Goal: Communication & Community: Answer question/provide support

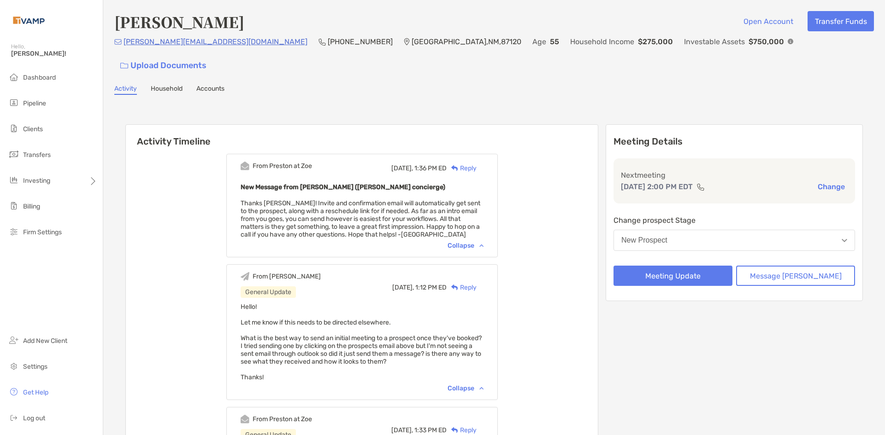
click at [476, 164] on div "Reply" at bounding box center [461, 169] width 30 height 10
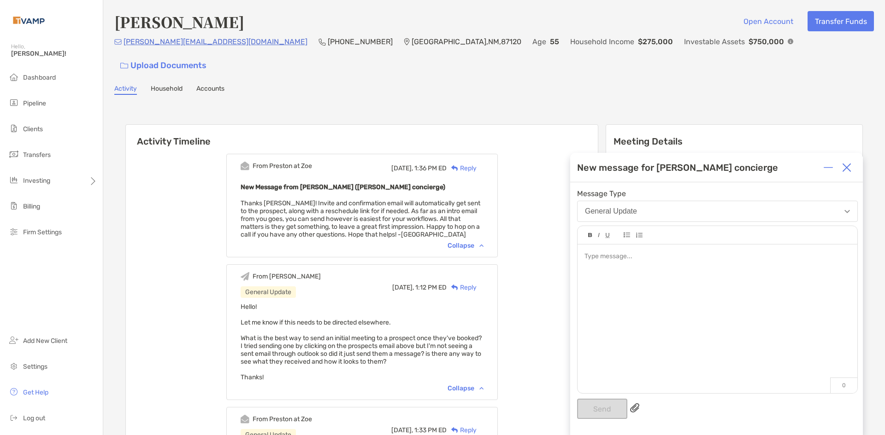
click at [846, 171] on img at bounding box center [846, 167] width 9 height 9
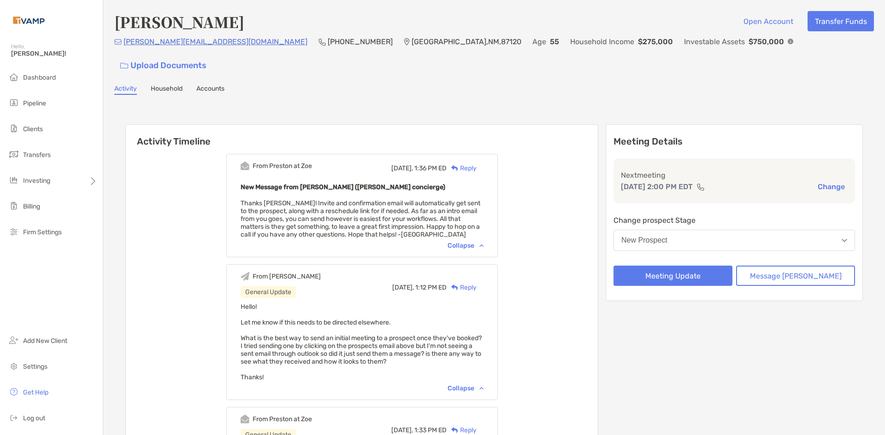
click at [476, 164] on div "Reply" at bounding box center [461, 169] width 30 height 10
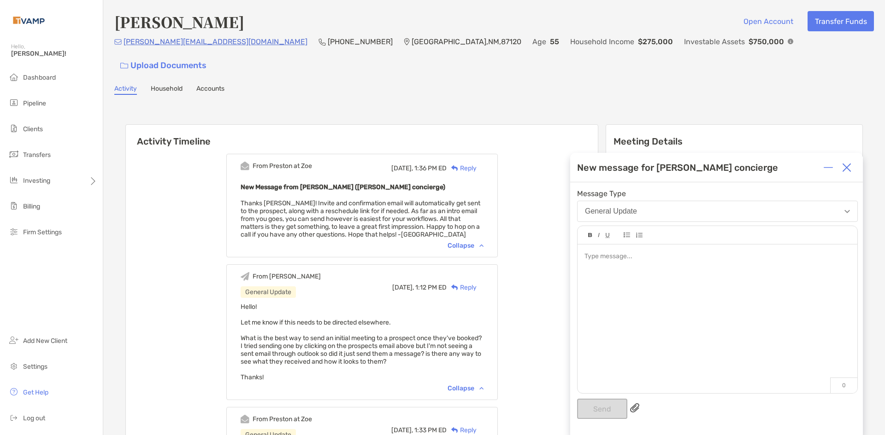
click at [692, 280] on div at bounding box center [717, 315] width 280 height 140
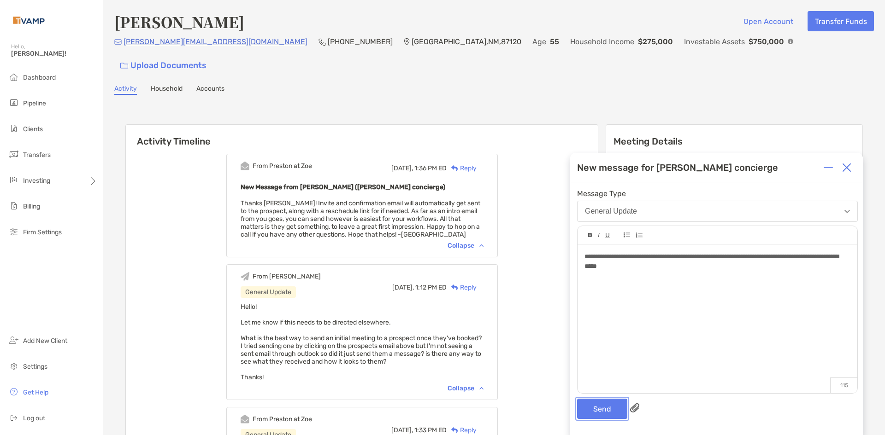
click at [610, 410] on button "Send" at bounding box center [602, 409] width 50 height 20
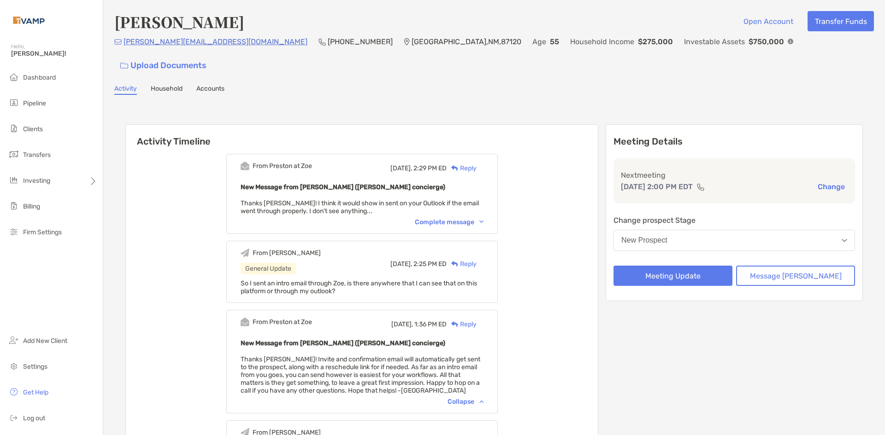
click at [139, 47] on p "[PERSON_NAME][EMAIL_ADDRESS][DOMAIN_NAME]" at bounding box center [215, 42] width 184 height 12
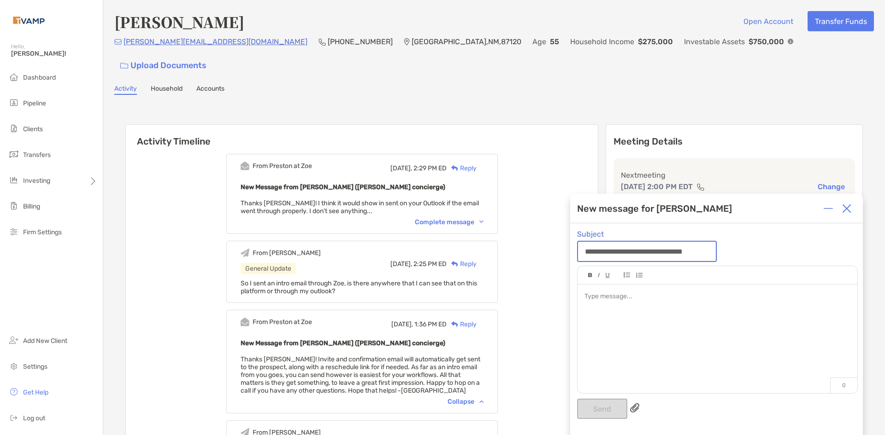
click at [640, 248] on input "**********" at bounding box center [647, 251] width 138 height 19
drag, startPoint x: 745, startPoint y: 241, endPoint x: 734, endPoint y: 241, distance: 11.1
click at [741, 241] on div "**********" at bounding box center [716, 329] width 293 height 212
click at [841, 209] on div at bounding box center [846, 209] width 18 height 18
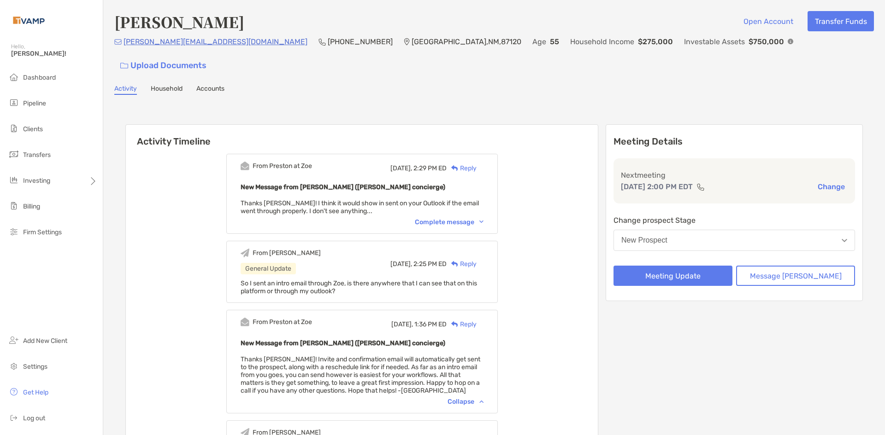
click at [177, 47] on p "[PERSON_NAME][EMAIL_ADDRESS][DOMAIN_NAME]" at bounding box center [215, 42] width 184 height 12
click at [181, 45] on p "[PERSON_NAME][EMAIL_ADDRESS][DOMAIN_NAME]" at bounding box center [215, 42] width 184 height 12
click at [476, 164] on div "Reply" at bounding box center [461, 169] width 30 height 10
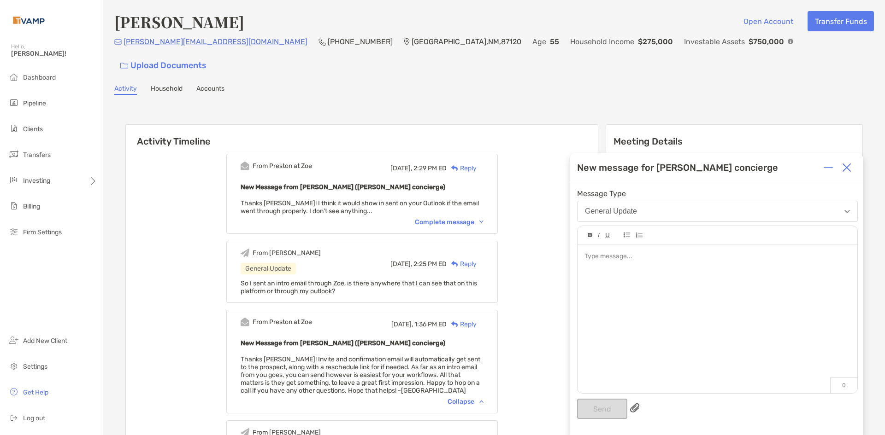
click at [655, 302] on div at bounding box center [717, 315] width 280 height 140
click at [630, 247] on div at bounding box center [717, 315] width 280 height 140
click at [620, 281] on div at bounding box center [717, 315] width 280 height 140
click at [613, 285] on div at bounding box center [717, 315] width 280 height 140
click at [850, 172] on div at bounding box center [846, 167] width 18 height 18
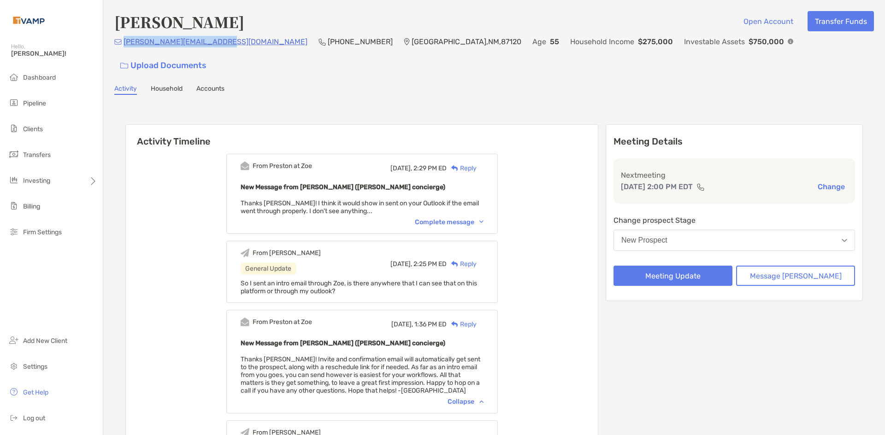
drag, startPoint x: 225, startPoint y: 47, endPoint x: 125, endPoint y: 43, distance: 100.1
click at [125, 43] on div "cheryl.sampson1@gmail.com (972) 467-8460 Albuquerque , NM , 87120 Age 55 Househ…" at bounding box center [493, 56] width 759 height 40
copy p "[PERSON_NAME][EMAIL_ADDRESS][DOMAIN_NAME]"
click at [476, 164] on div "Reply" at bounding box center [461, 169] width 30 height 10
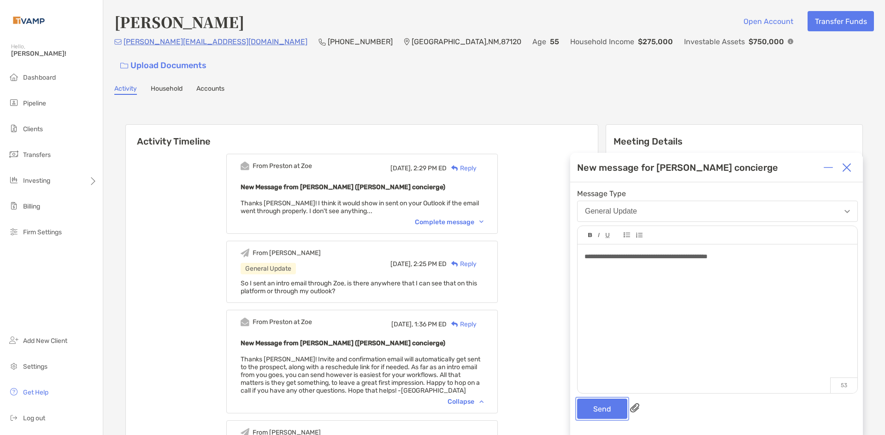
click at [593, 408] on button "Send" at bounding box center [602, 409] width 50 height 20
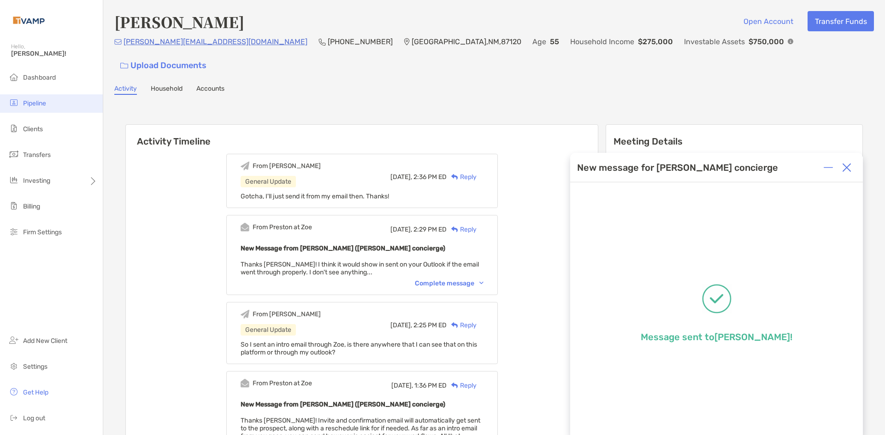
click at [45, 107] on span "Pipeline" at bounding box center [34, 104] width 23 height 8
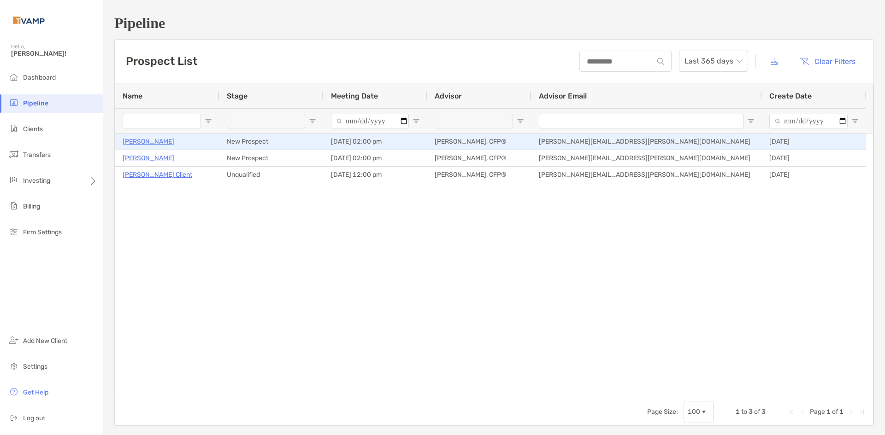
click at [147, 143] on p "Todd Morrison" at bounding box center [149, 142] width 52 height 12
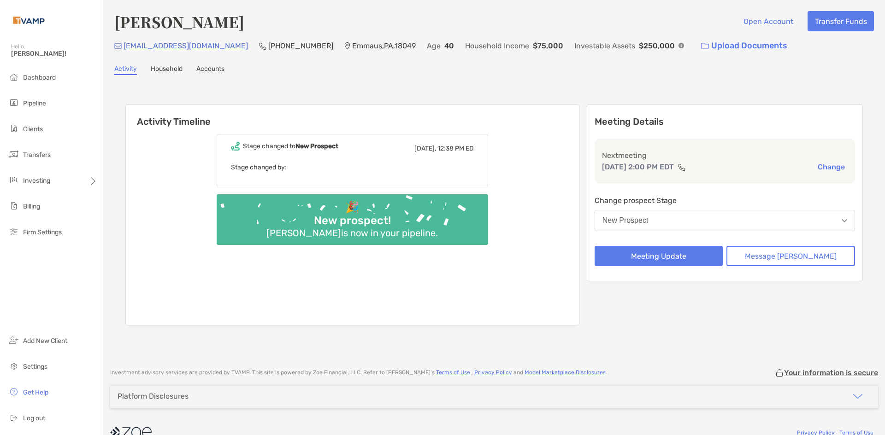
click at [172, 72] on link "Household" at bounding box center [167, 70] width 32 height 10
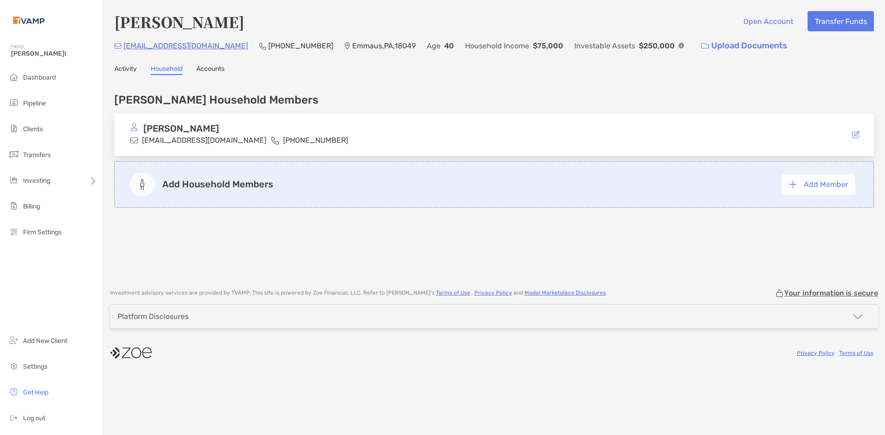
click at [212, 69] on link "Accounts" at bounding box center [210, 70] width 28 height 10
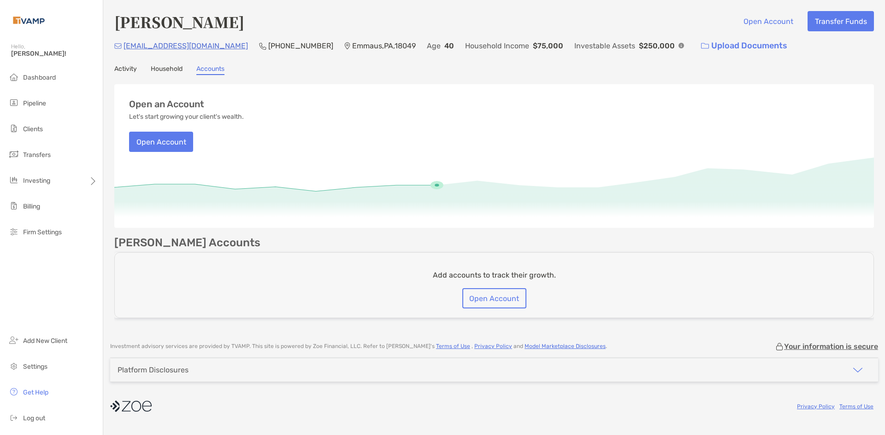
click at [123, 71] on link "Activity" at bounding box center [125, 70] width 23 height 10
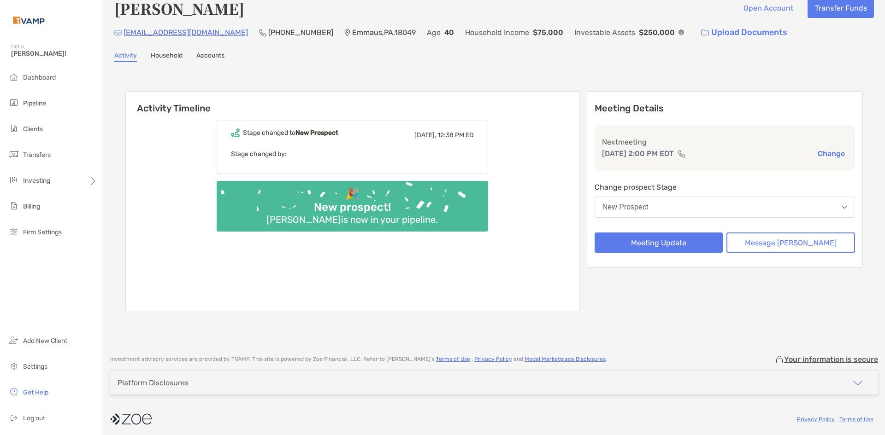
scroll to position [17, 0]
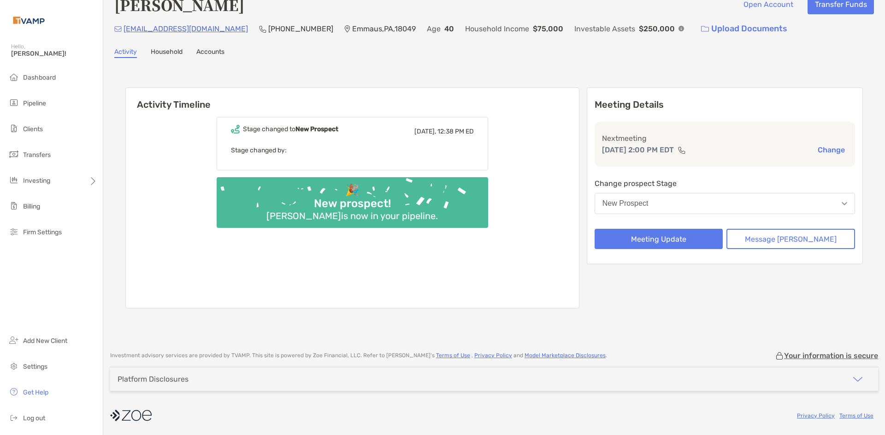
click at [323, 134] on div "Stage changed to New Prospect Today, 12:38 PM ED" at bounding box center [352, 131] width 243 height 13
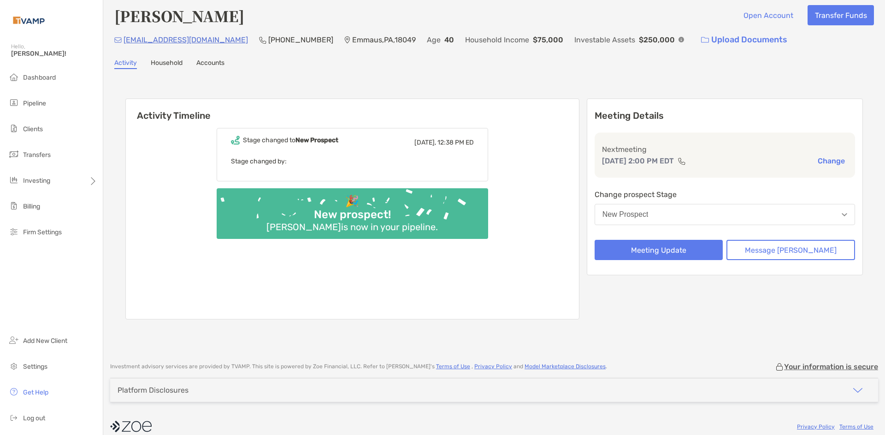
scroll to position [0, 0]
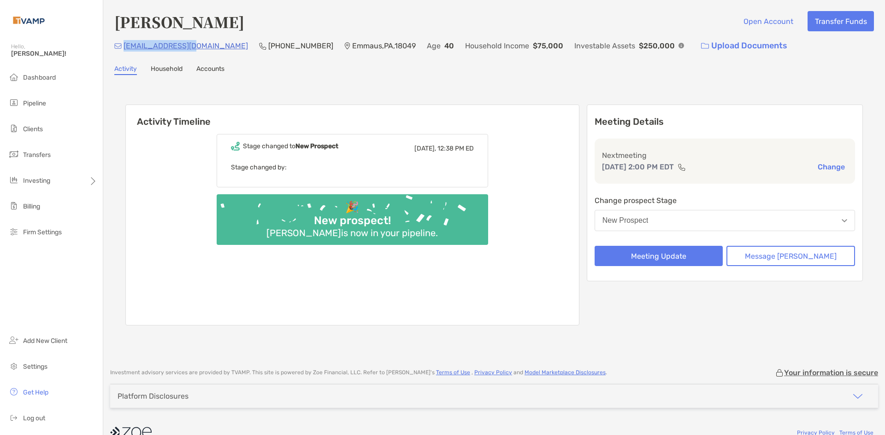
drag, startPoint x: 194, startPoint y: 44, endPoint x: 123, endPoint y: 51, distance: 71.3
click at [123, 51] on div "tddmrr@icloud.com (484) 809-3456 Emmaus , PA , 18049 Age 40 Household Income $7…" at bounding box center [493, 46] width 759 height 20
copy p "tddmrr@icloud.com"
click at [673, 168] on p "Sep 3, 2:00 PM EDT" at bounding box center [638, 167] width 72 height 12
click at [42, 108] on li "Pipeline" at bounding box center [51, 103] width 103 height 18
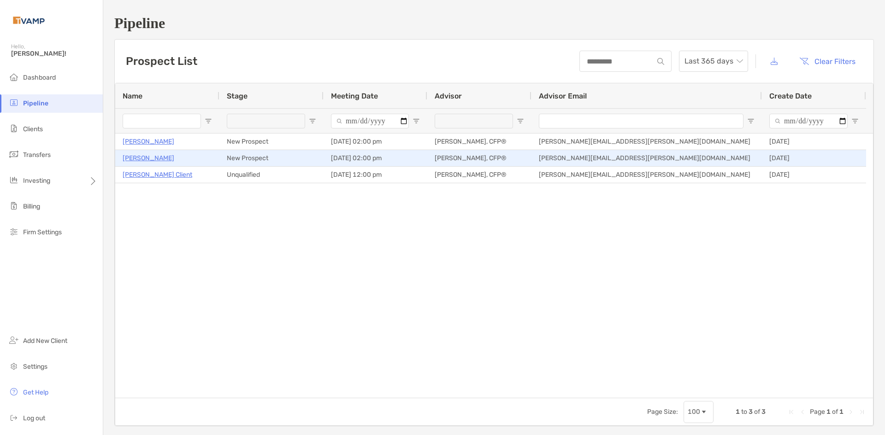
click at [145, 160] on p "[PERSON_NAME]" at bounding box center [149, 159] width 52 height 12
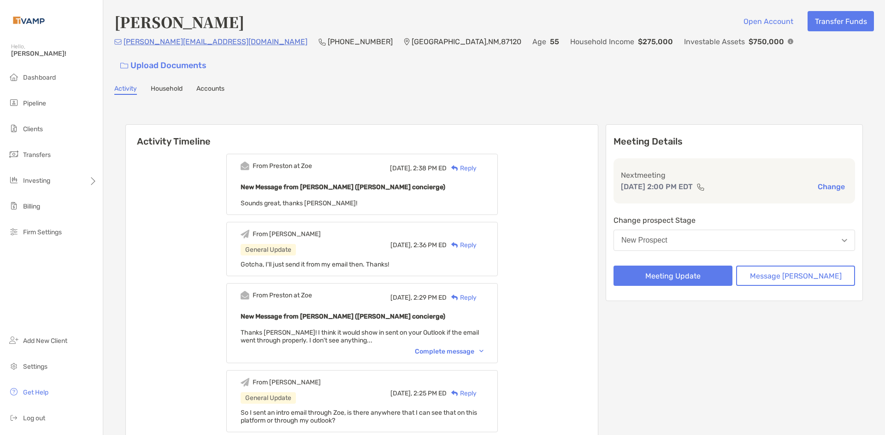
click at [165, 47] on p "[PERSON_NAME][EMAIL_ADDRESS][DOMAIN_NAME]" at bounding box center [215, 42] width 184 height 12
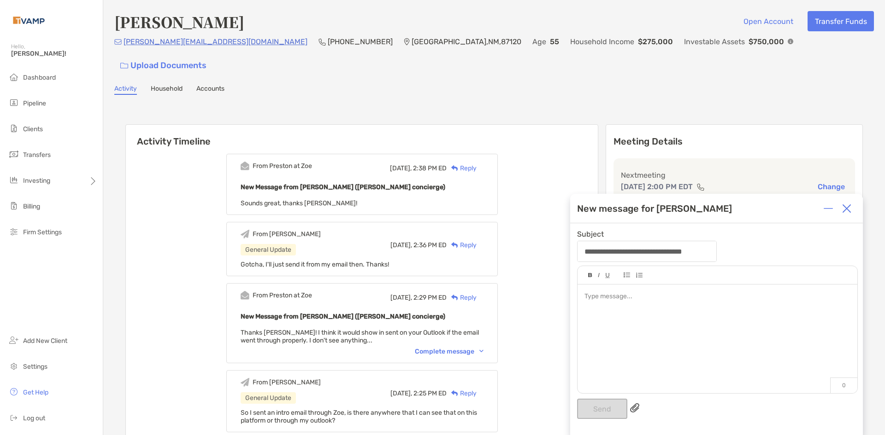
click at [850, 208] on img at bounding box center [846, 208] width 9 height 9
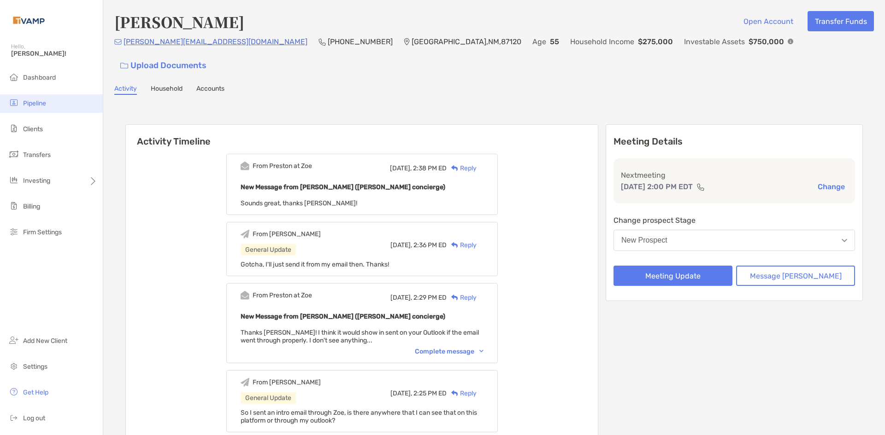
click at [47, 106] on li "Pipeline" at bounding box center [51, 103] width 103 height 18
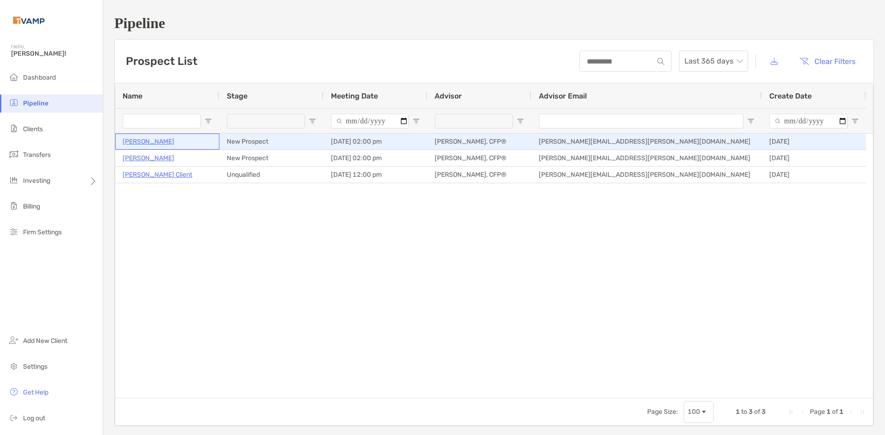
click at [154, 141] on p "[PERSON_NAME]" at bounding box center [149, 142] width 52 height 12
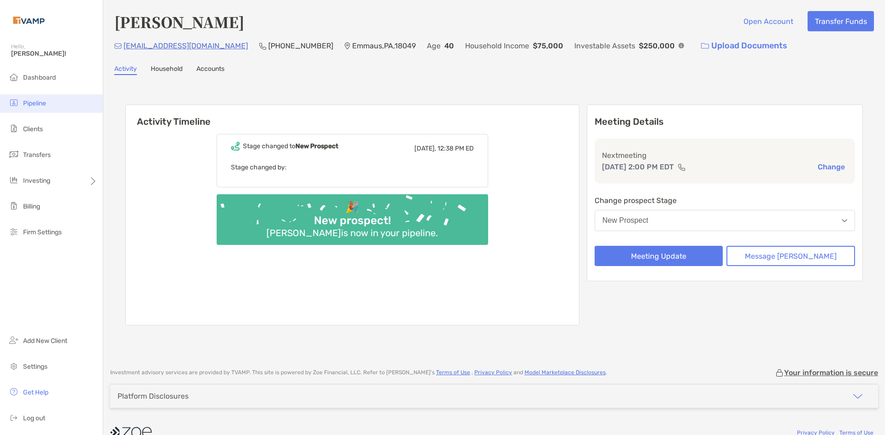
click at [41, 103] on span "Pipeline" at bounding box center [34, 104] width 23 height 8
click at [43, 105] on span "Pipeline" at bounding box center [34, 104] width 23 height 8
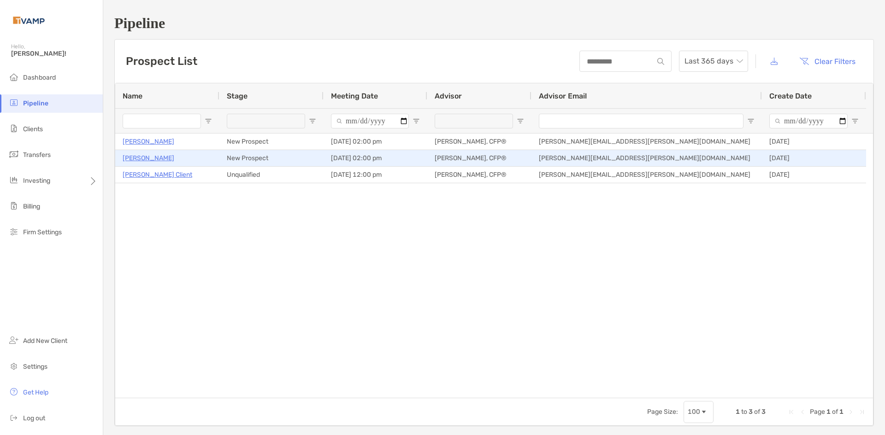
click at [155, 156] on p "[PERSON_NAME]" at bounding box center [149, 159] width 52 height 12
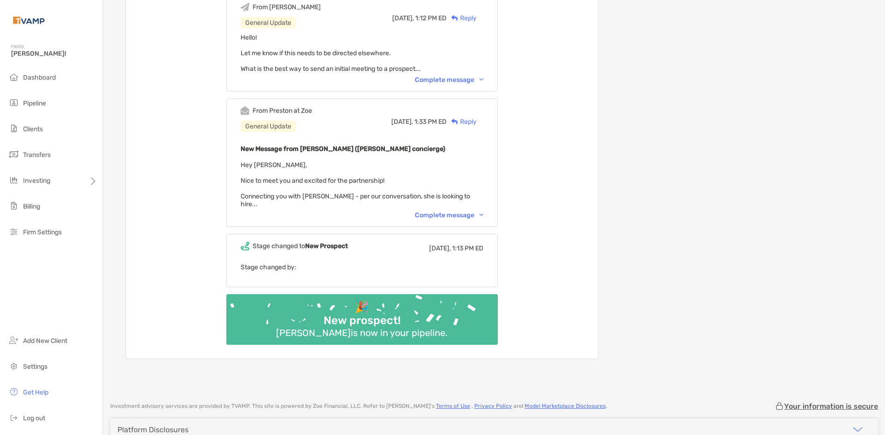
scroll to position [555, 0]
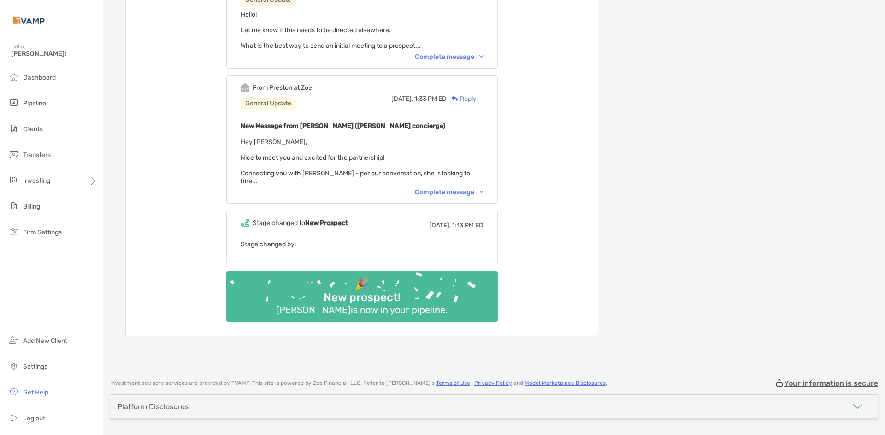
click at [459, 188] on div "Complete message" at bounding box center [449, 192] width 69 height 8
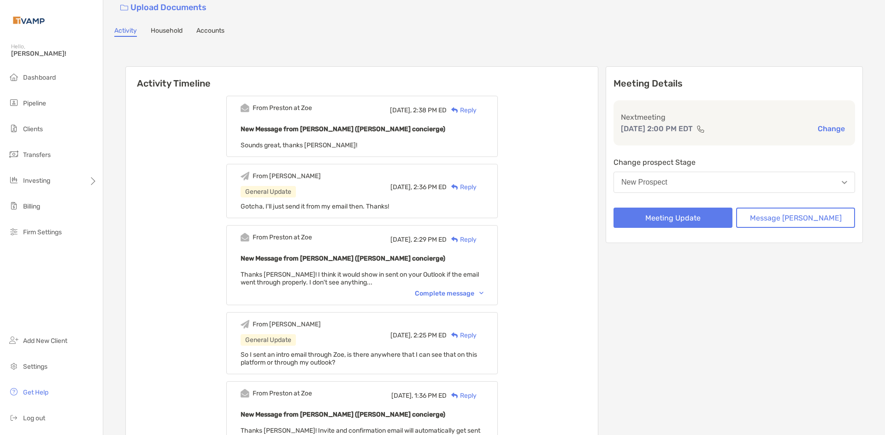
scroll to position [0, 0]
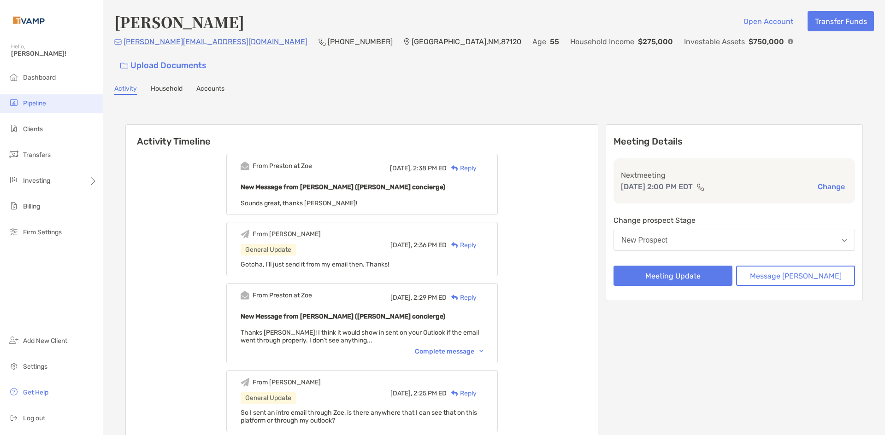
click at [44, 106] on span "Pipeline" at bounding box center [34, 104] width 23 height 8
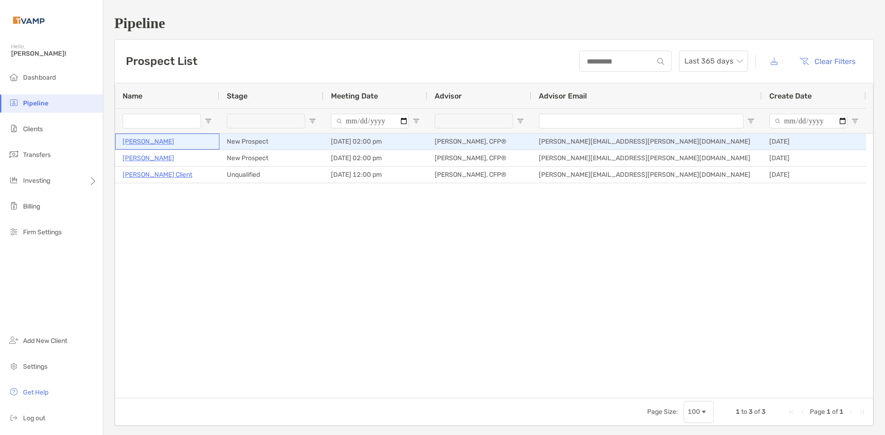
click at [156, 143] on p "[PERSON_NAME]" at bounding box center [149, 142] width 52 height 12
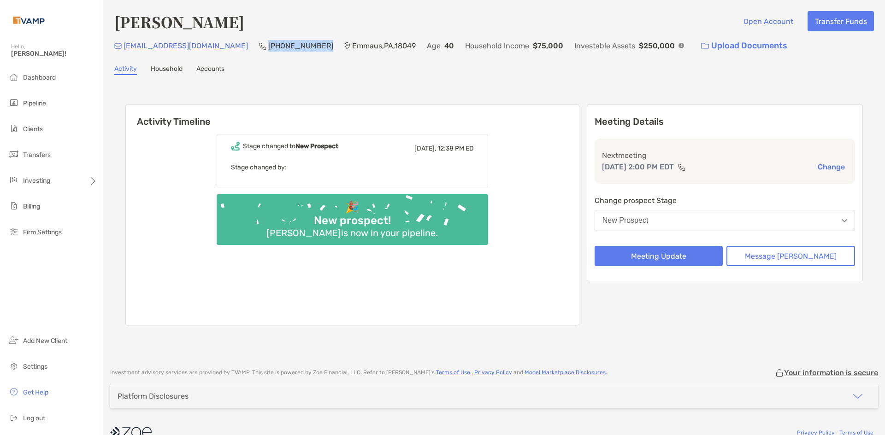
drag, startPoint x: 267, startPoint y: 46, endPoint x: 210, endPoint y: 46, distance: 56.7
click at [210, 46] on div "[EMAIL_ADDRESS][DOMAIN_NAME] [PHONE_NUMBER] [GEOGRAPHIC_DATA] , [GEOGRAPHIC_DAT…" at bounding box center [493, 46] width 759 height 20
copy p "[PHONE_NUMBER]"
drag, startPoint x: 194, startPoint y: 47, endPoint x: 125, endPoint y: 48, distance: 69.6
click at [125, 48] on div "tddmrr@icloud.com (484) 809-3456 Emmaus , PA , 18049 Age 40 Household Income $7…" at bounding box center [493, 46] width 759 height 20
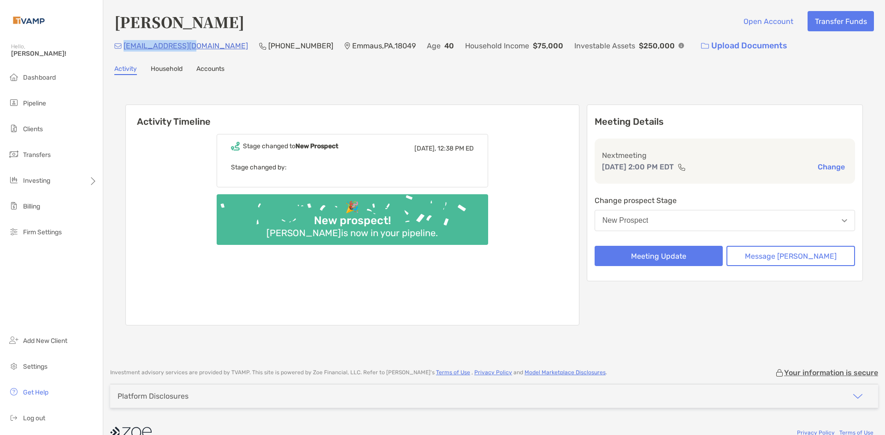
copy p "tddmrr@icloud.com"
click at [783, 256] on button "Message Zoe" at bounding box center [790, 256] width 129 height 20
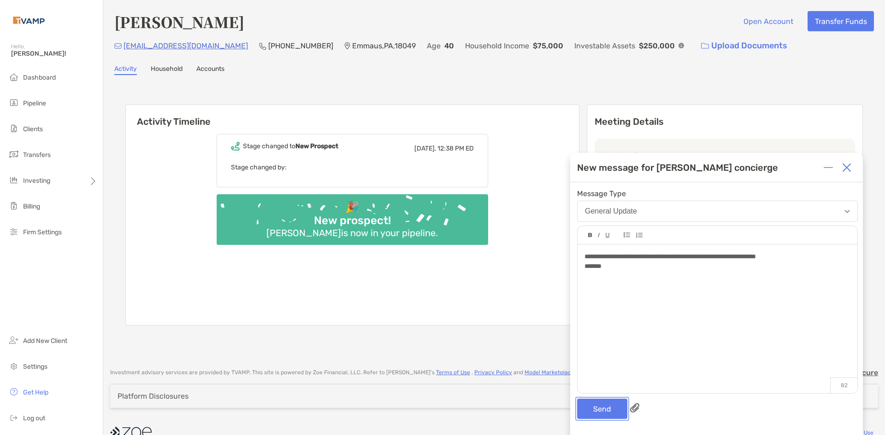
click at [593, 417] on button "Send" at bounding box center [602, 409] width 50 height 20
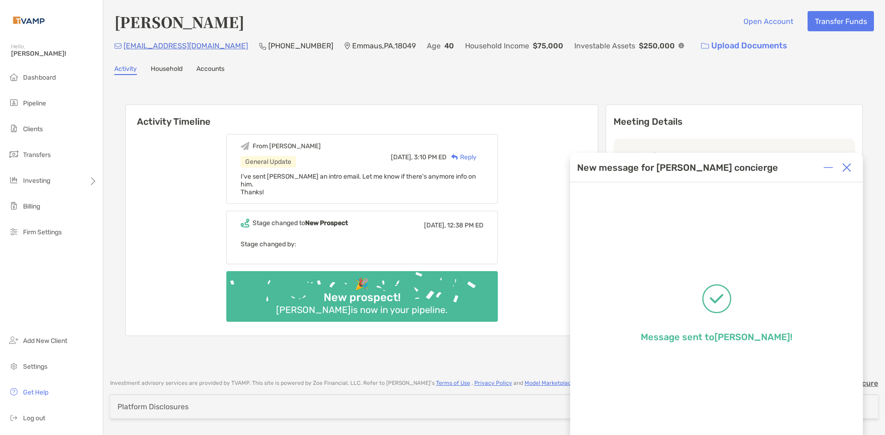
click at [853, 165] on div at bounding box center [846, 167] width 18 height 18
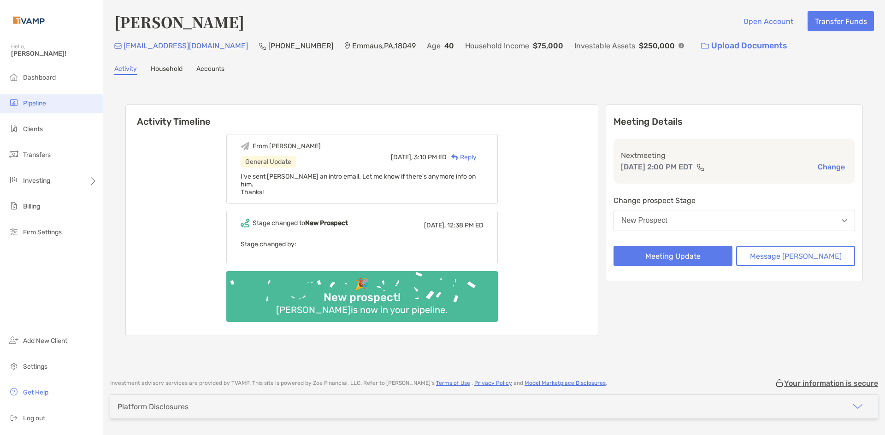
click at [37, 105] on span "Pipeline" at bounding box center [34, 104] width 23 height 8
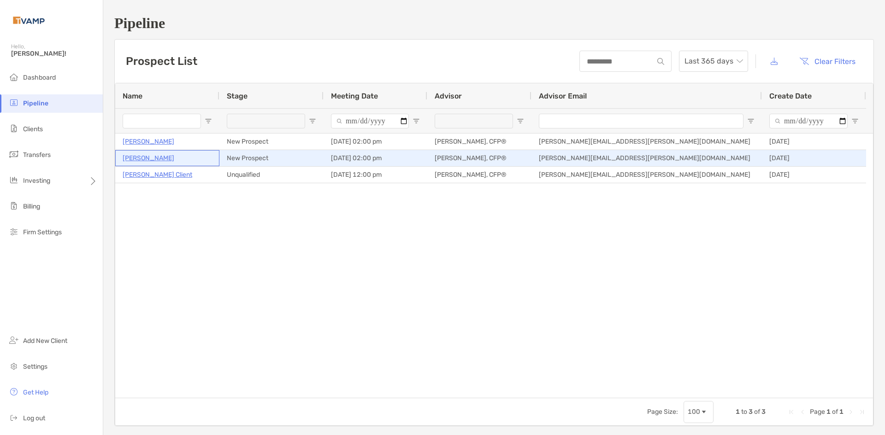
click at [168, 158] on p "[PERSON_NAME]" at bounding box center [149, 159] width 52 height 12
